Goal: Entertainment & Leisure: Consume media (video, audio)

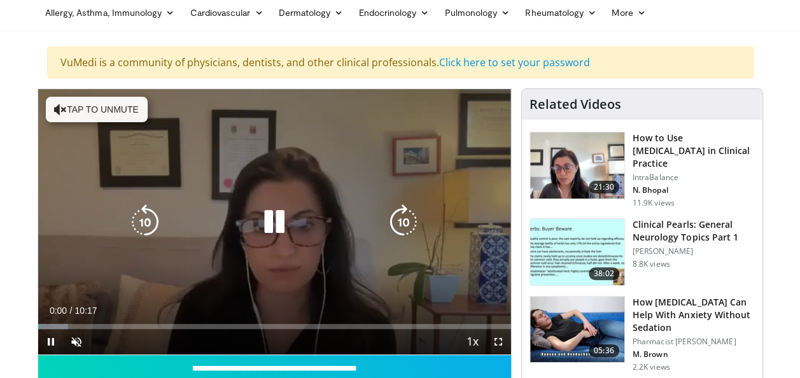
scroll to position [64, 0]
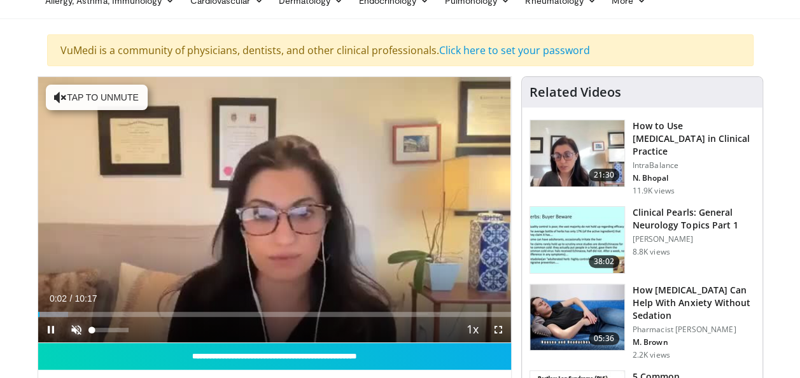
click at [78, 329] on span "Video Player" at bounding box center [76, 329] width 25 height 25
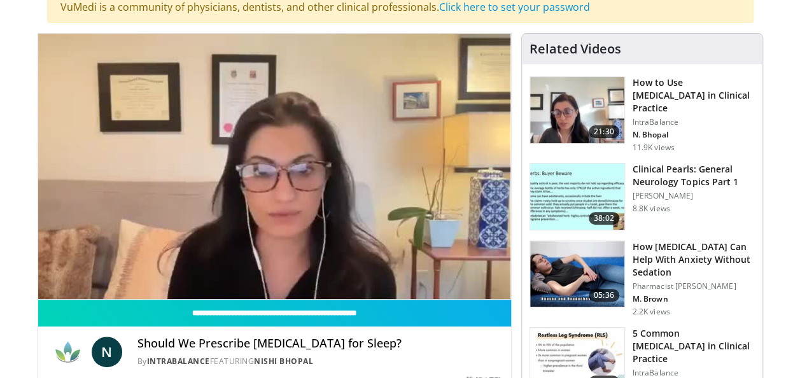
scroll to position [127, 0]
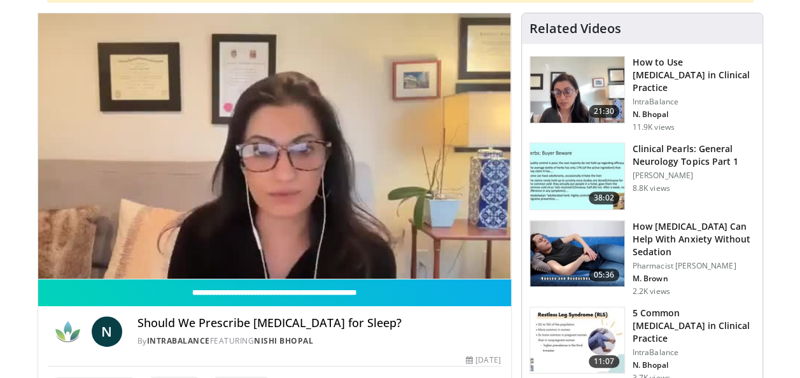
click at [482, 326] on h4 "Should We Prescribe [MEDICAL_DATA] for Sleep?" at bounding box center [320, 323] width 364 height 14
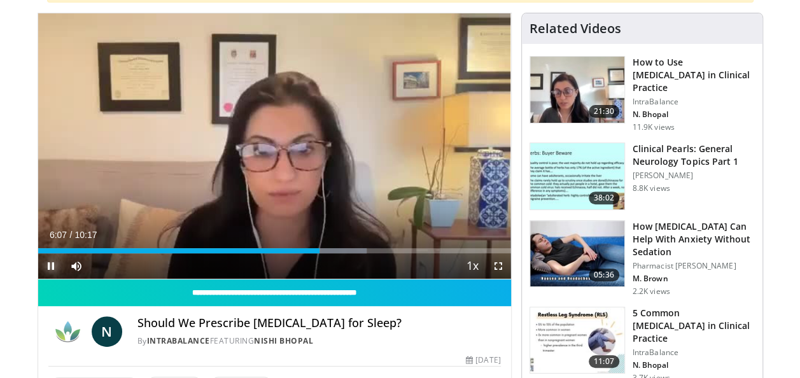
click at [52, 266] on span "Video Player" at bounding box center [50, 265] width 25 height 25
click at [50, 262] on span "Video Player" at bounding box center [50, 265] width 25 height 25
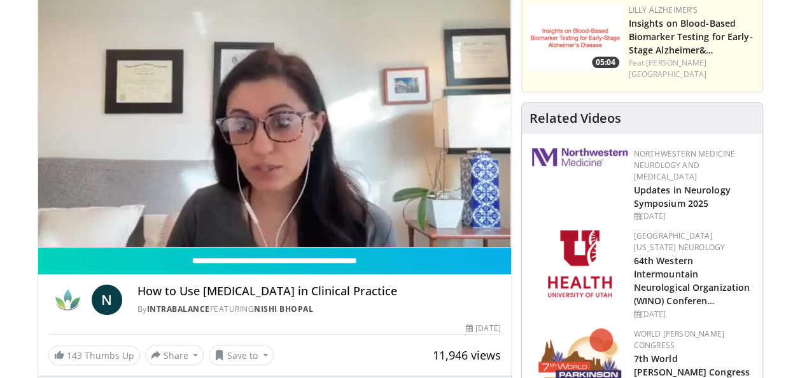
scroll to position [191, 0]
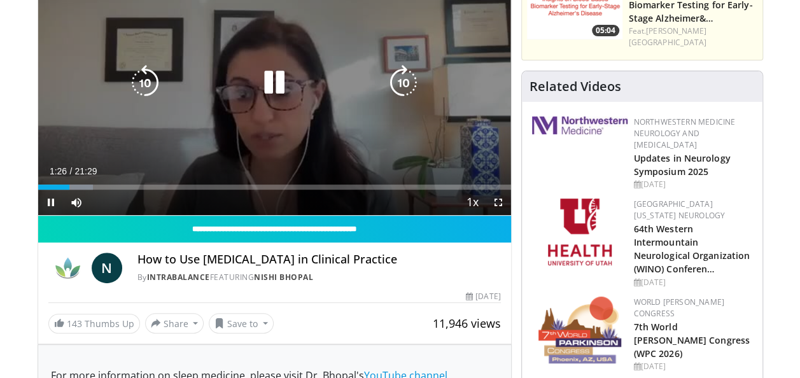
click at [283, 85] on icon "Video Player" at bounding box center [275, 83] width 36 height 36
